Goal: Task Accomplishment & Management: Manage account settings

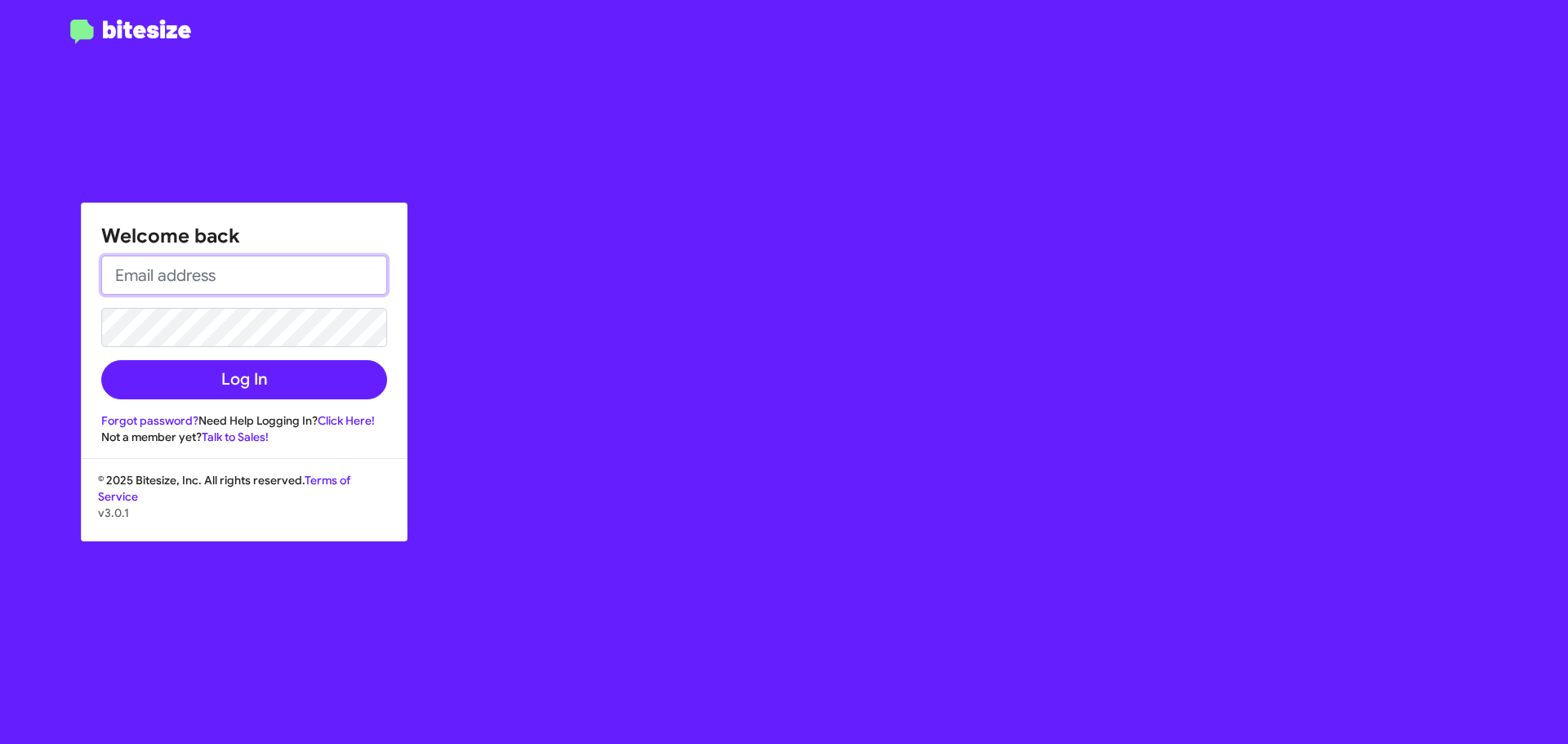
click at [223, 273] on input "email" at bounding box center [244, 274] width 286 height 39
type input "[EMAIL_ADDRESS][DOMAIN_NAME]"
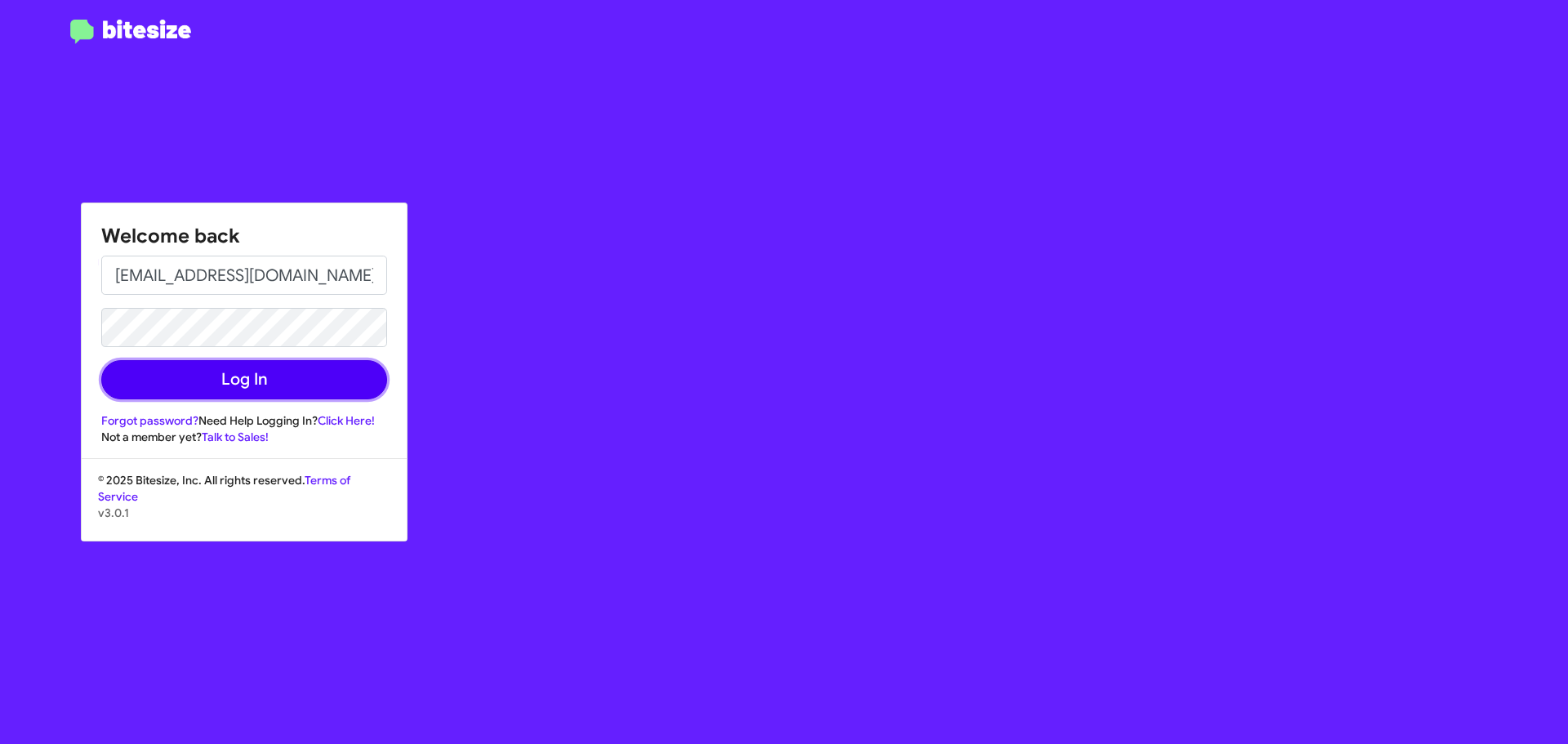
click at [212, 382] on button "Log In" at bounding box center [244, 379] width 286 height 39
